Goal: Task Accomplishment & Management: Use online tool/utility

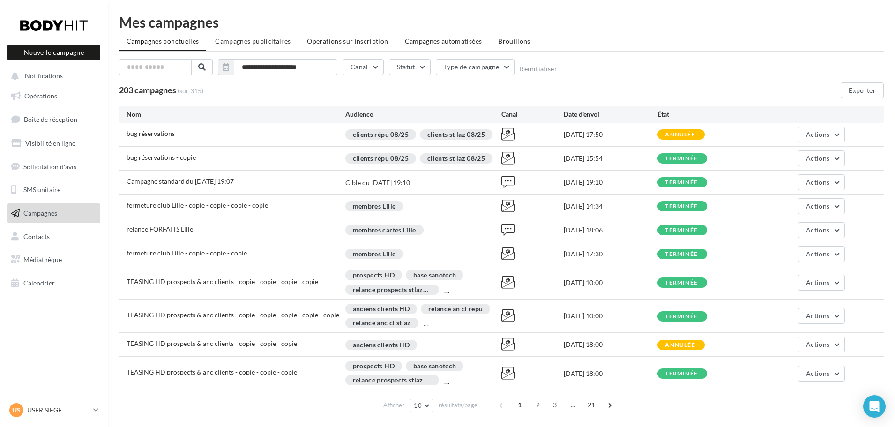
click at [43, 217] on link "Campagnes" at bounding box center [54, 213] width 96 height 20
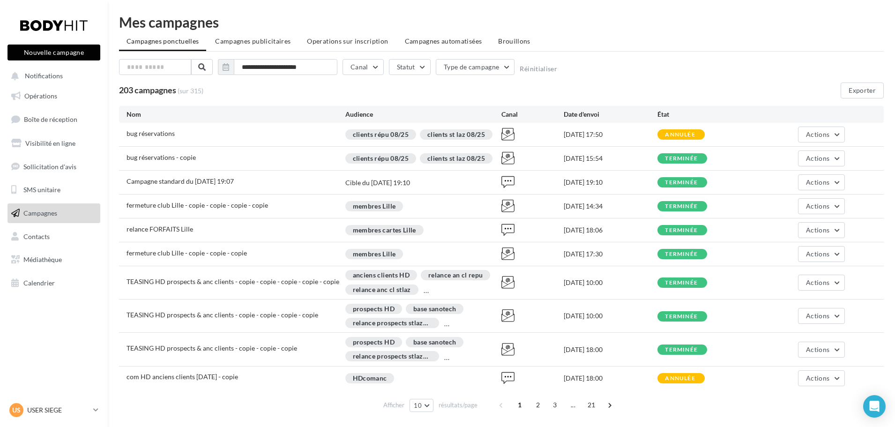
click at [80, 50] on button "Nouvelle campagne" at bounding box center [53, 52] width 93 height 16
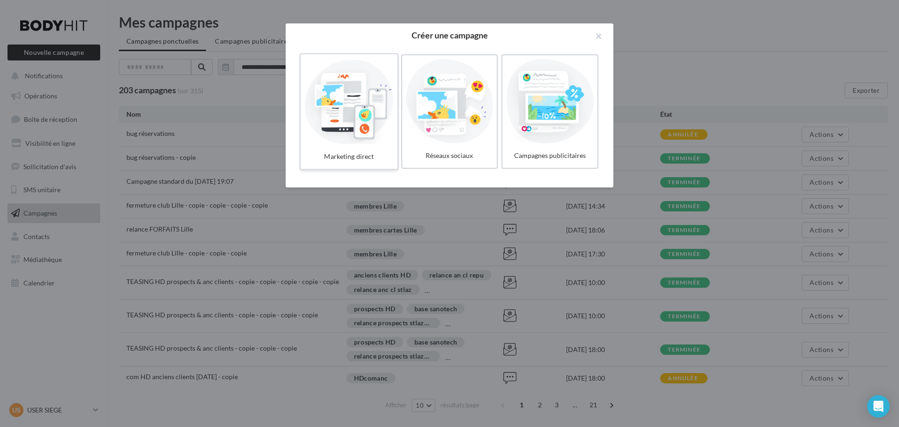
click at [344, 114] on div at bounding box center [348, 101] width 89 height 86
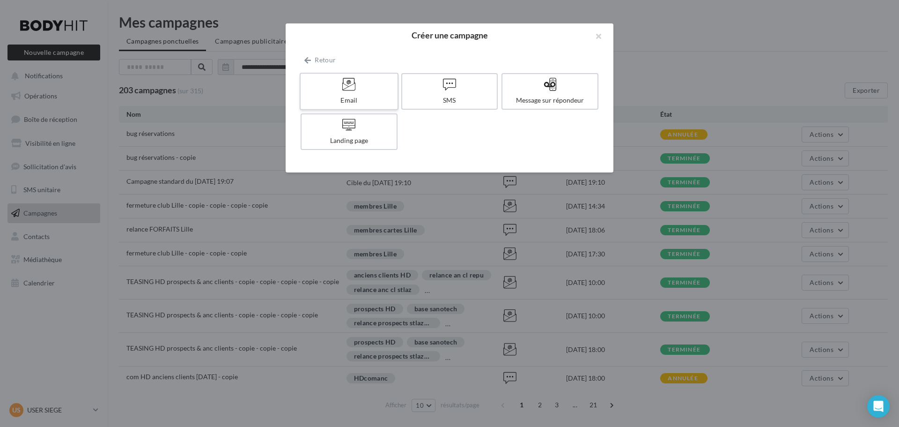
click at [364, 92] on div at bounding box center [348, 84] width 89 height 15
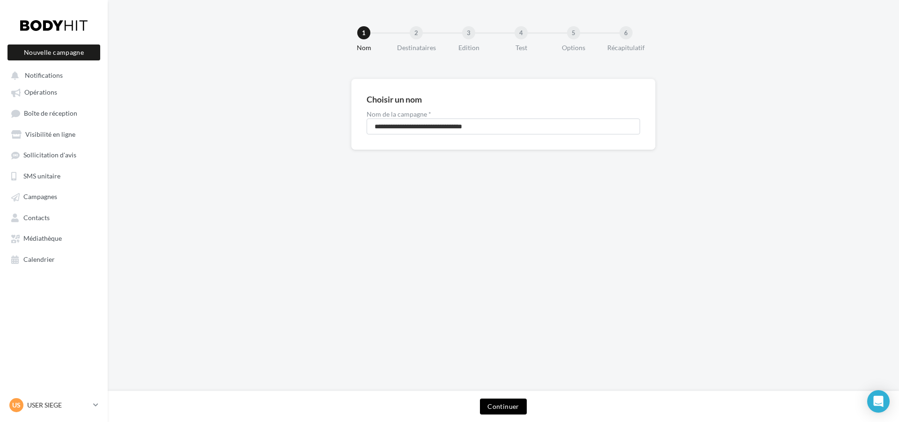
click at [521, 414] on button "Continuer" at bounding box center [503, 407] width 46 height 16
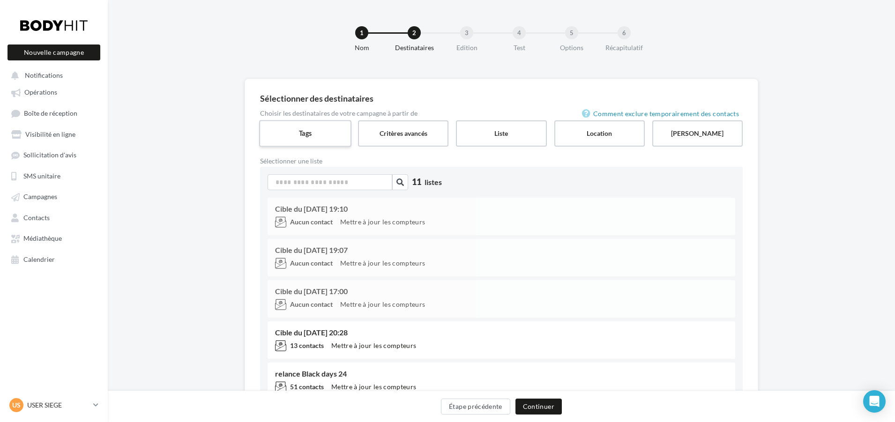
click at [304, 141] on label "Tags" at bounding box center [305, 133] width 92 height 27
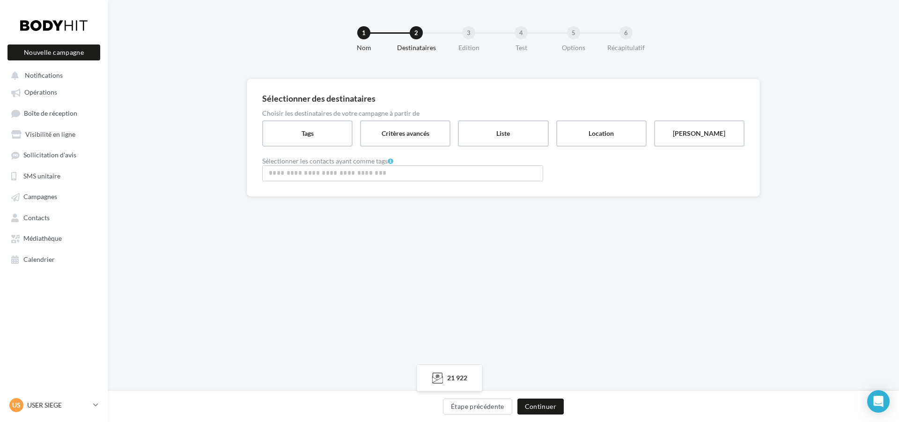
click at [324, 176] on input "Rechercher ou sélectionner un tag" at bounding box center [403, 173] width 276 height 11
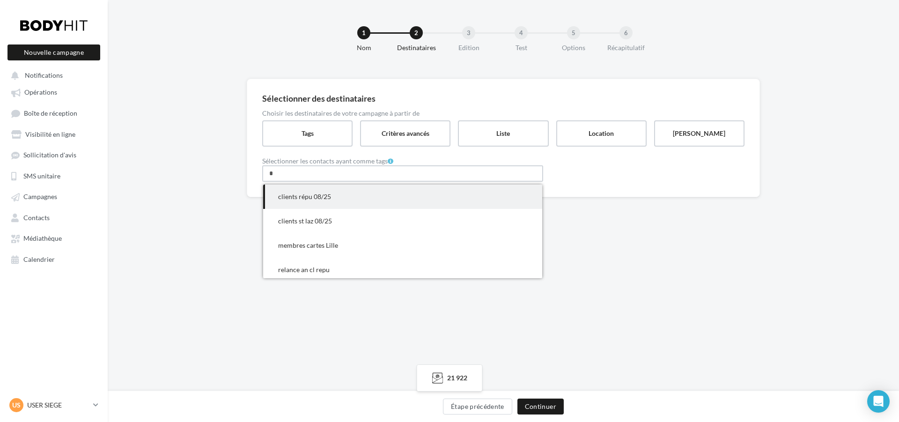
type input "*"
click at [322, 190] on span "clients répu 08/25" at bounding box center [402, 197] width 279 height 24
click at [537, 405] on button "Continuer" at bounding box center [541, 407] width 46 height 16
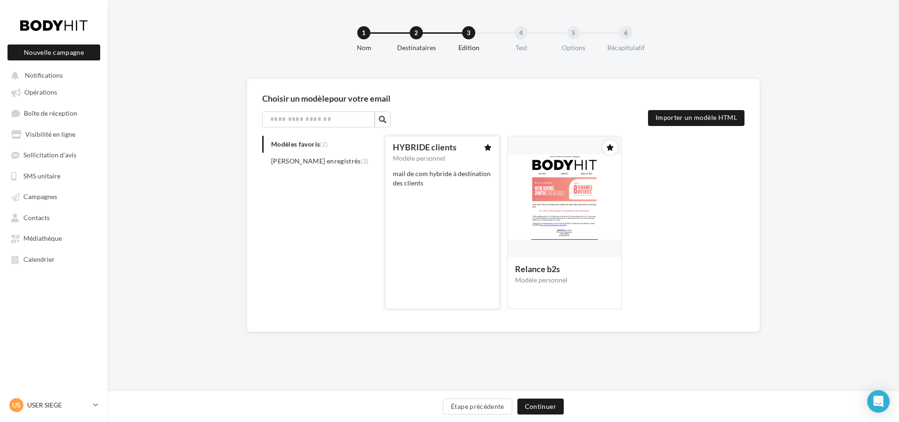
click at [459, 177] on span "mail de com hybride à destination des clients" at bounding box center [442, 178] width 98 height 17
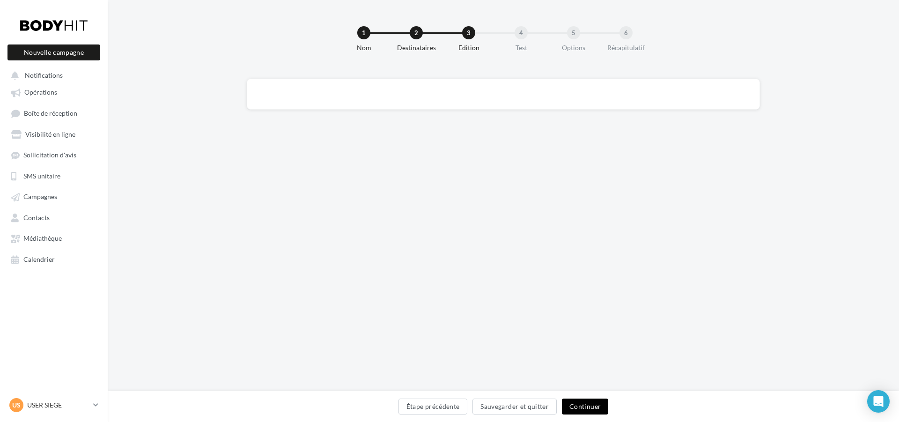
click at [590, 403] on button "Continuer" at bounding box center [585, 407] width 46 height 16
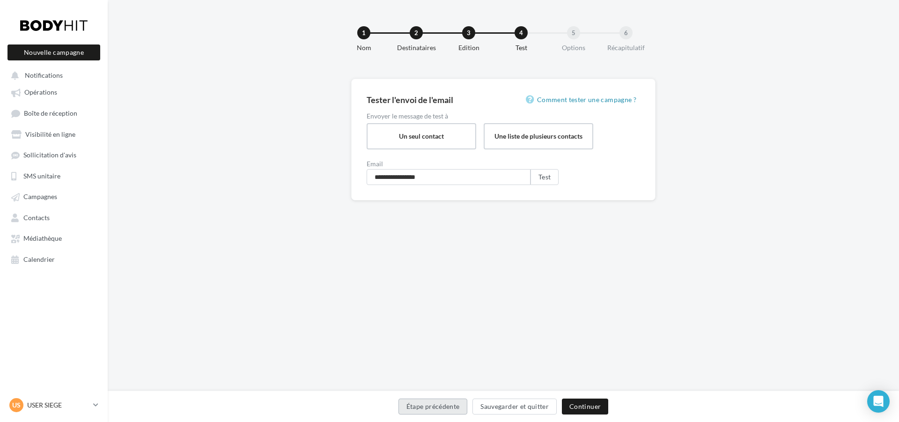
click at [450, 408] on button "Étape précédente" at bounding box center [433, 407] width 69 height 16
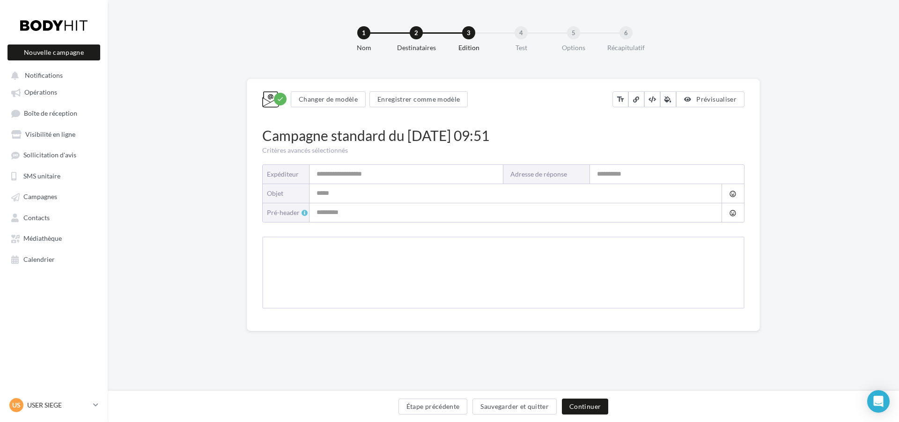
type input "*******"
type input "**********"
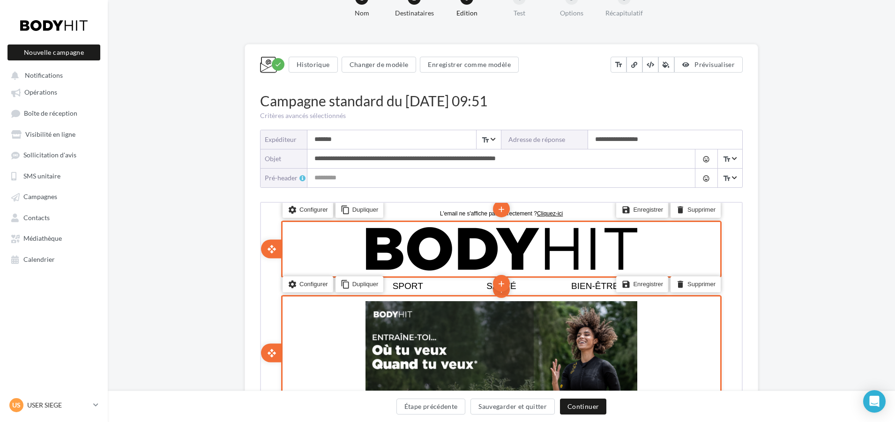
scroll to position [94, 0]
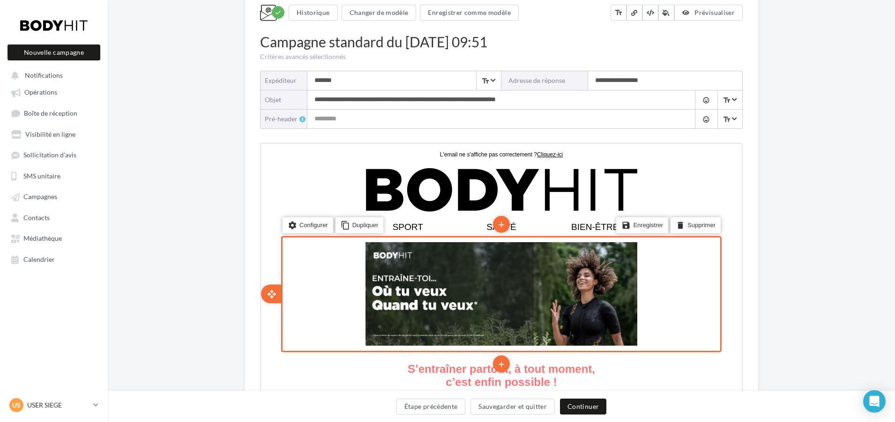
click at [643, 284] on div "settings Configurer content_copy Dupliquer add add save Enregistrer delete Supp…" at bounding box center [500, 293] width 440 height 116
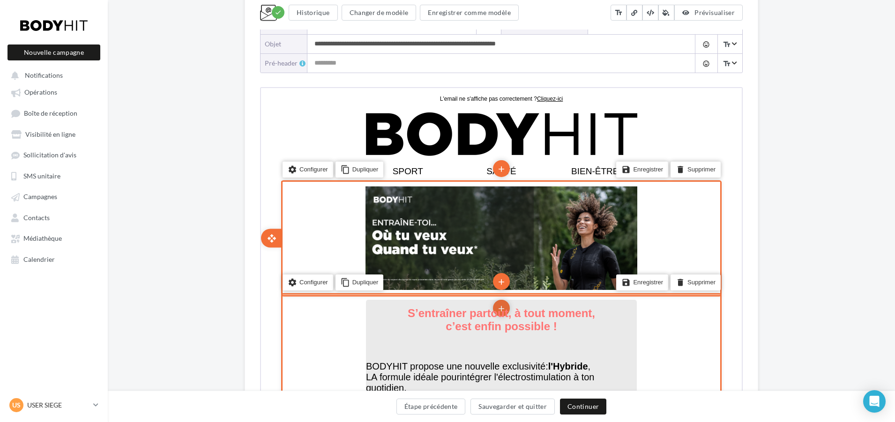
scroll to position [234, 0]
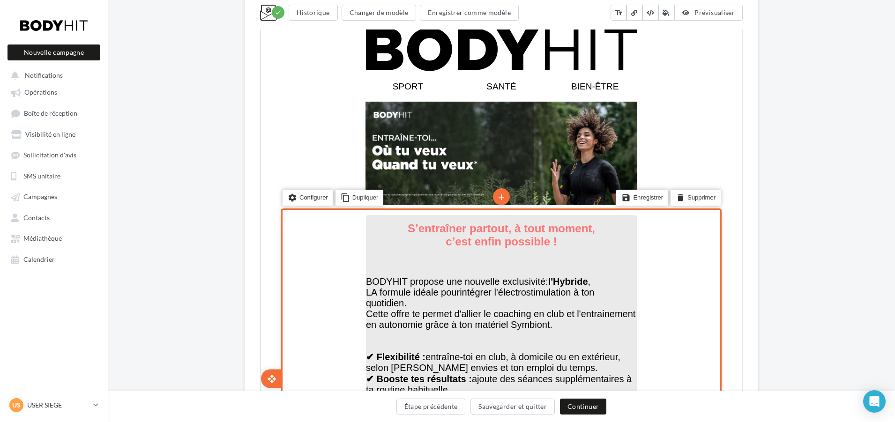
click at [586, 267] on p at bounding box center [500, 264] width 271 height 21
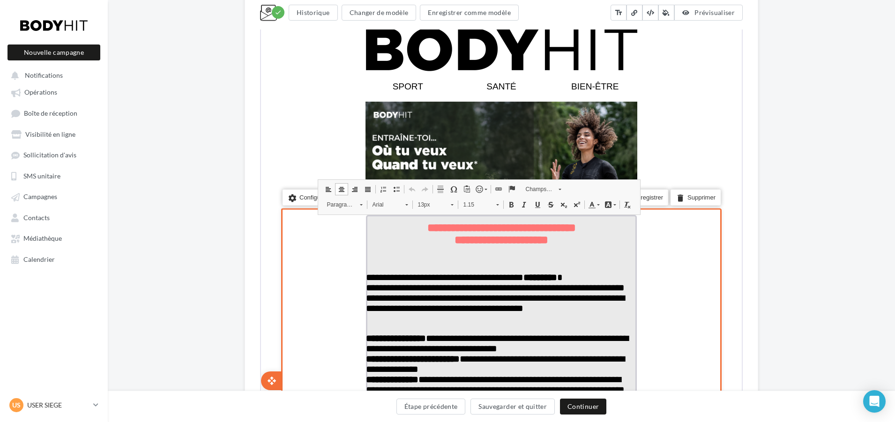
click at [564, 238] on p "**********" at bounding box center [500, 235] width 271 height 31
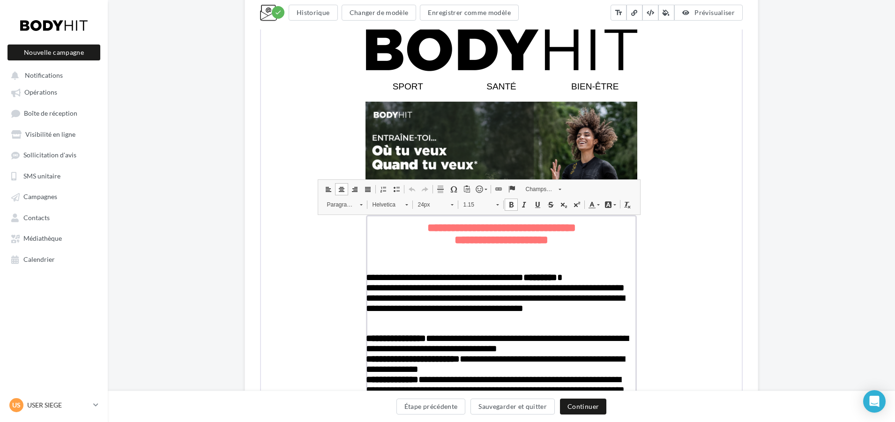
click at [602, 202] on link "Couleur d'arrière-plan" at bounding box center [609, 203] width 16 height 12
